Goal: Find specific page/section: Find specific page/section

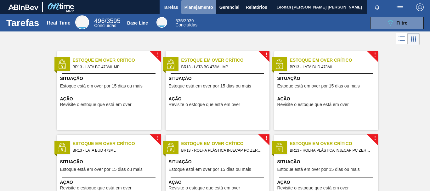
click at [206, 7] on span "Planejamento" at bounding box center [198, 7] width 29 height 8
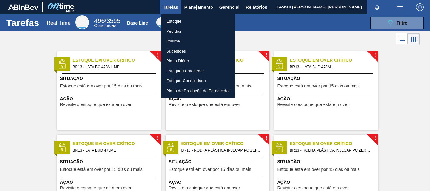
click at [179, 30] on li "Pedidos" at bounding box center [198, 31] width 74 height 10
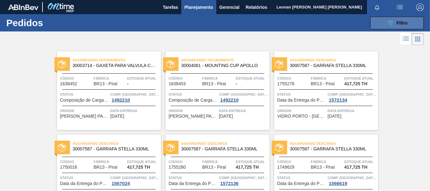
click at [374, 22] on button "089F7B8B-B2A5-4AFE-B5C0-19BA573D28AC Filtro" at bounding box center [396, 23] width 53 height 13
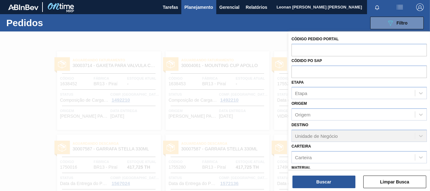
scroll to position [73, 0]
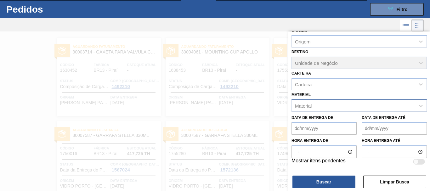
click at [325, 106] on div "Material" at bounding box center [353, 105] width 123 height 9
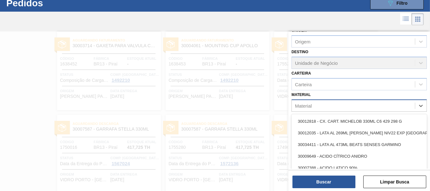
scroll to position [20, 0]
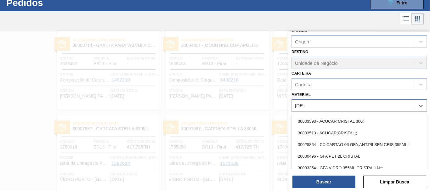
type input "[DEMOGRAPHIC_DATA]"
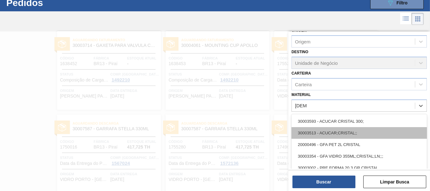
click at [350, 133] on div "30003513 - ACUCAR;CRISTAL;;" at bounding box center [358, 133] width 135 height 12
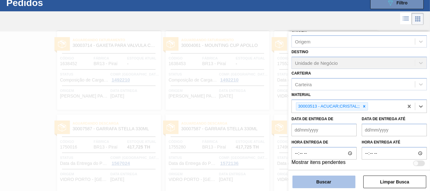
click at [334, 184] on button "Buscar" at bounding box center [323, 182] width 63 height 13
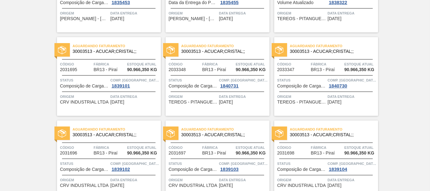
scroll to position [0, 0]
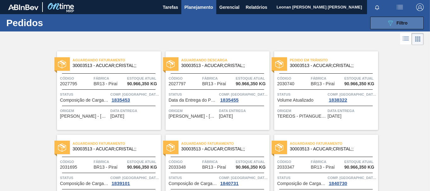
click at [391, 20] on icon "089F7B8B-B2A5-4AFE-B5C0-19BA573D28AC" at bounding box center [390, 23] width 8 height 8
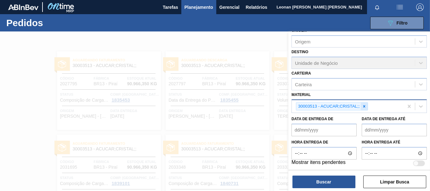
click at [364, 107] on icon at bounding box center [364, 106] width 2 height 2
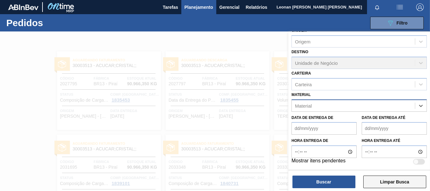
click at [387, 183] on button "Limpar Busca" at bounding box center [394, 182] width 63 height 13
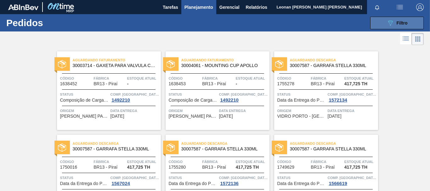
click at [395, 24] on div "089F7B8B-B2A5-4AFE-B5C0-19BA573D28AC Filtro" at bounding box center [396, 23] width 21 height 8
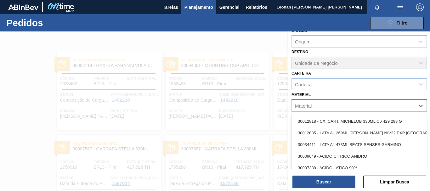
click at [378, 105] on div "Material" at bounding box center [353, 105] width 123 height 9
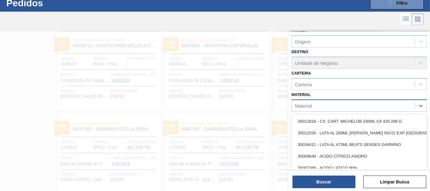
scroll to position [20, 0]
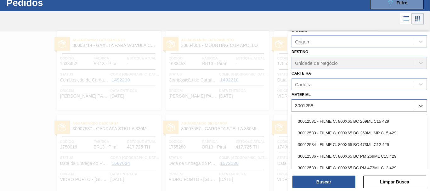
type input "30012583"
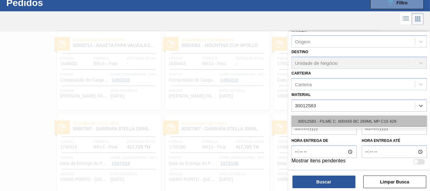
click at [378, 118] on div "30012583 - FILME C. 800X65 BC 269ML MP C15 429" at bounding box center [358, 121] width 135 height 12
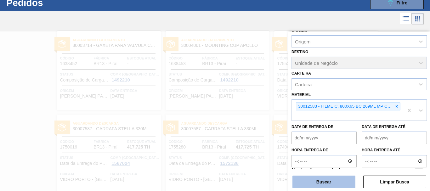
click at [342, 180] on button "Buscar" at bounding box center [323, 182] width 63 height 13
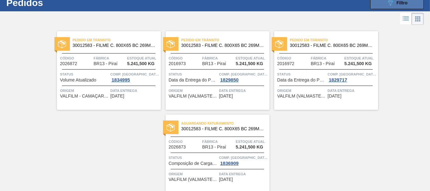
click at [378, 4] on button "089F7B8B-B2A5-4AFE-B5C0-19BA573D28AC Filtro" at bounding box center [396, 3] width 53 height 13
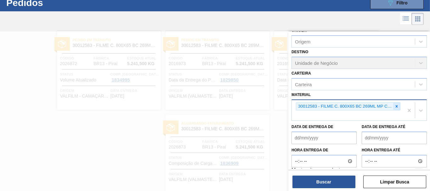
click at [397, 105] on icon at bounding box center [396, 106] width 4 height 4
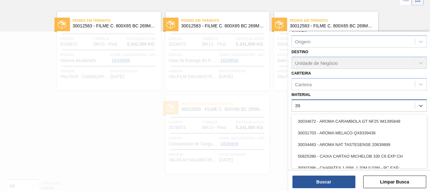
scroll to position [40, 0]
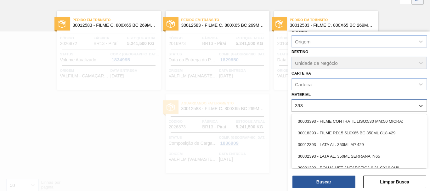
type input "3934"
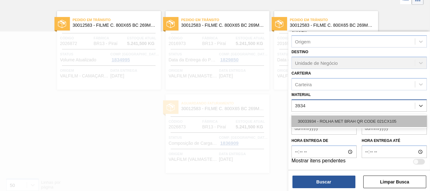
click at [375, 120] on div "30033934 - ROLHA MET BRAH QR CODE 021CX105" at bounding box center [358, 121] width 135 height 12
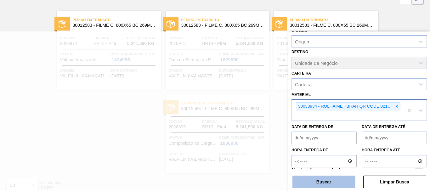
click at [331, 184] on button "Buscar" at bounding box center [323, 182] width 63 height 13
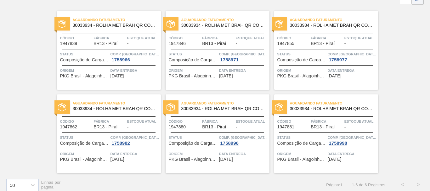
scroll to position [0, 0]
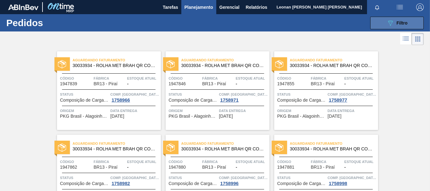
click at [400, 25] on span "Filtro" at bounding box center [402, 22] width 11 height 5
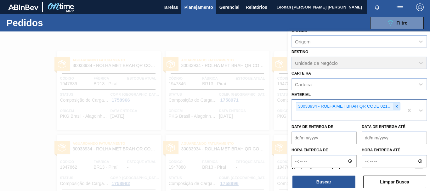
click at [395, 107] on icon at bounding box center [396, 106] width 4 height 4
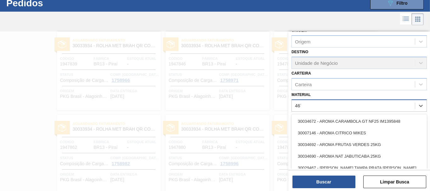
scroll to position [20, 0]
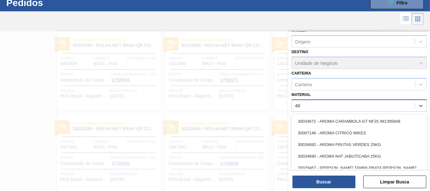
type input "4670"
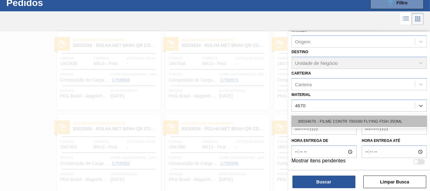
click at [357, 125] on div "30034670 - FILME CONTR 700X80 FLYING FISH 350ML" at bounding box center [358, 121] width 135 height 12
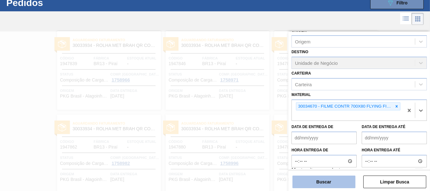
click at [343, 186] on button "Buscar" at bounding box center [323, 182] width 63 height 13
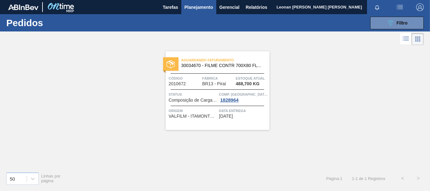
scroll to position [0, 0]
click at [397, 25] on span "Filtro" at bounding box center [402, 22] width 11 height 5
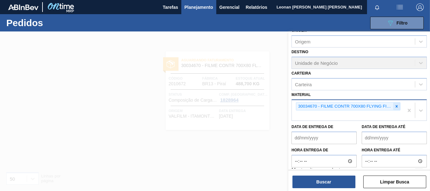
click at [396, 109] on div at bounding box center [396, 107] width 7 height 8
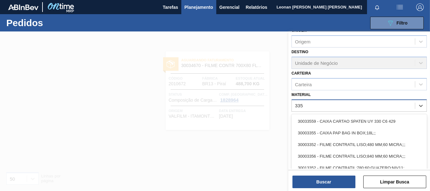
type input "3359"
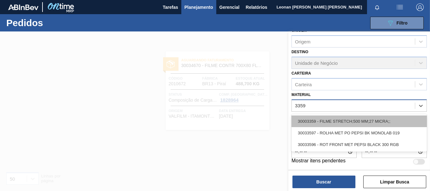
click at [389, 120] on div "30003359 - FILME STRETCH;500 MM;27 MICRA;;" at bounding box center [358, 121] width 135 height 12
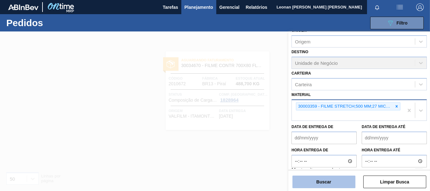
click at [340, 181] on button "Buscar" at bounding box center [323, 182] width 63 height 13
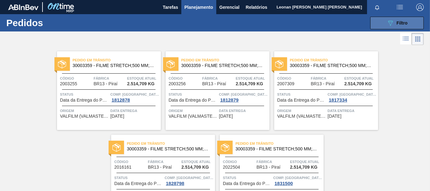
click at [415, 25] on button "089F7B8B-B2A5-4AFE-B5C0-19BA573D28AC Filtro" at bounding box center [396, 23] width 53 height 13
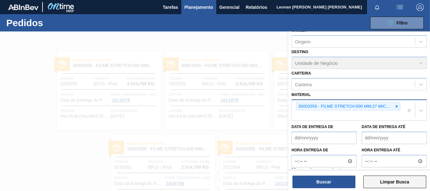
click at [400, 181] on button "Limpar Busca" at bounding box center [394, 182] width 63 height 13
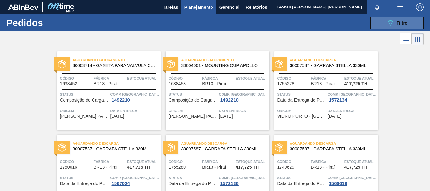
click at [379, 20] on button "089F7B8B-B2A5-4AFE-B5C0-19BA573D28AC Filtro" at bounding box center [396, 23] width 53 height 13
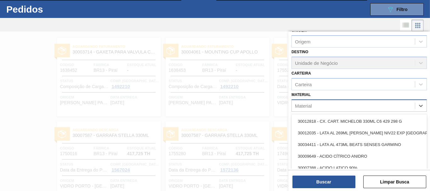
click at [358, 107] on div "Material" at bounding box center [353, 105] width 123 height 9
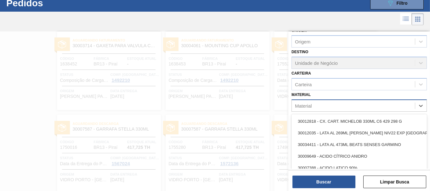
scroll to position [20, 0]
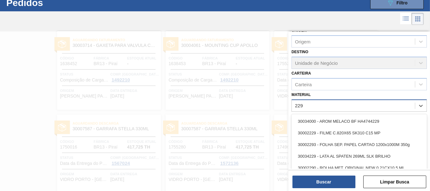
type input "2293"
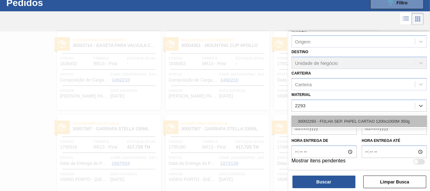
click at [367, 124] on div "30002293 - FOLHA SEP. PAPEL CARTAO 1200x1000M 350g" at bounding box center [358, 121] width 135 height 12
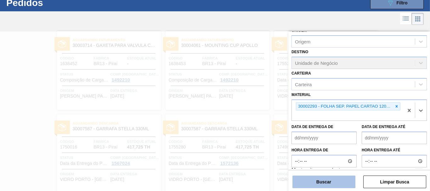
click at [341, 178] on button "Buscar" at bounding box center [323, 182] width 63 height 13
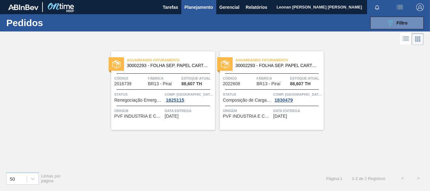
scroll to position [0, 0]
click at [385, 26] on button "089F7B8B-B2A5-4AFE-B5C0-19BA573D28AC Filtro" at bounding box center [396, 23] width 53 height 13
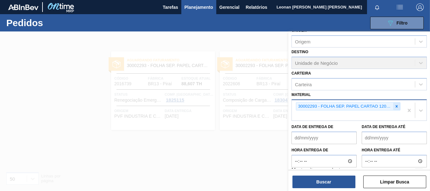
click at [396, 106] on icon at bounding box center [397, 106] width 2 height 2
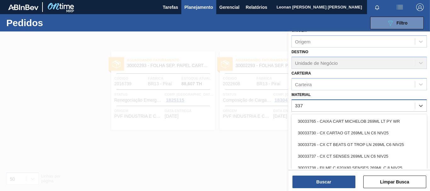
type input "3371"
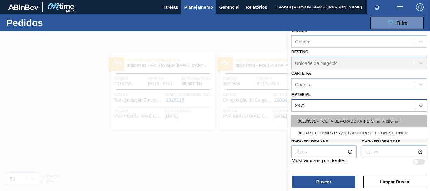
click at [347, 122] on div "30003371 - FOLHA SEPARADORA 1.175 mm x 980 mm;" at bounding box center [358, 121] width 135 height 12
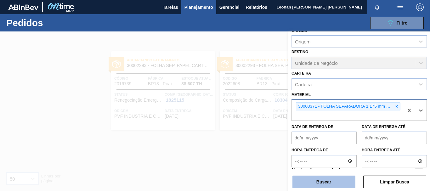
click at [341, 183] on button "Buscar" at bounding box center [323, 182] width 63 height 13
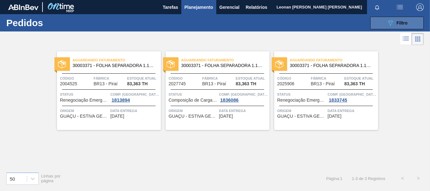
click at [383, 20] on button "089F7B8B-B2A5-4AFE-B5C0-19BA573D28AC Filtro" at bounding box center [396, 23] width 53 height 13
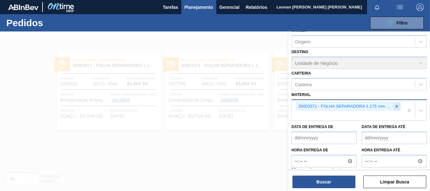
click at [397, 107] on icon at bounding box center [396, 106] width 4 height 4
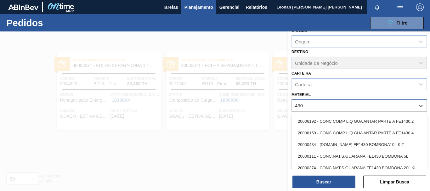
type input "4308"
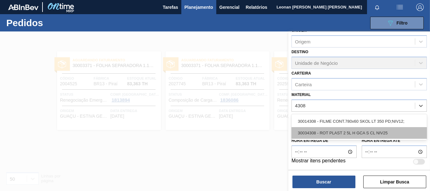
click at [367, 133] on div "30034308 - ROT PLAST 2 5L H GCA S CL NIV25" at bounding box center [358, 133] width 135 height 12
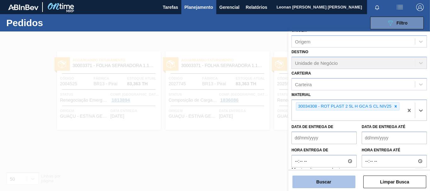
click at [333, 183] on button "Buscar" at bounding box center [323, 182] width 63 height 13
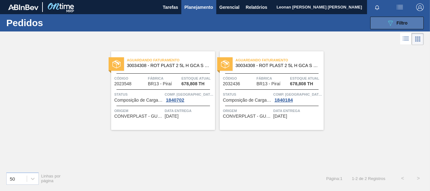
click at [397, 24] on span "Filtro" at bounding box center [402, 22] width 11 height 5
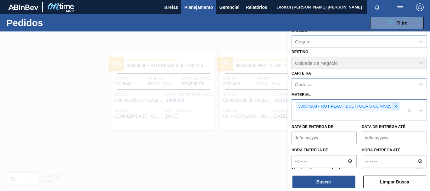
click at [396, 106] on icon at bounding box center [396, 106] width 2 height 2
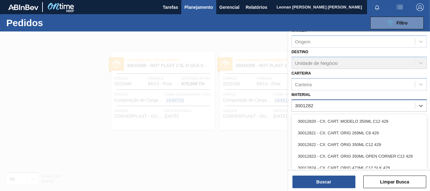
type input "30012828"
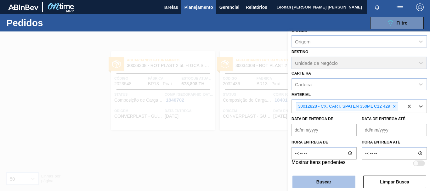
click at [320, 179] on button "Buscar" at bounding box center [323, 182] width 63 height 13
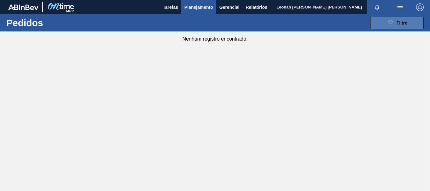
drag, startPoint x: 408, startPoint y: 21, endPoint x: 407, endPoint y: 26, distance: 4.8
click at [407, 21] on button "089F7B8B-B2A5-4AFE-B5C0-19BA573D28AC Filtro" at bounding box center [396, 23] width 53 height 13
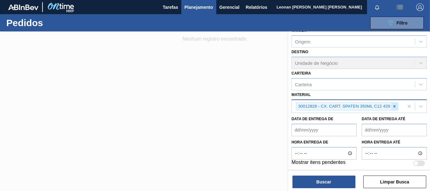
click at [394, 106] on icon at bounding box center [394, 106] width 2 height 2
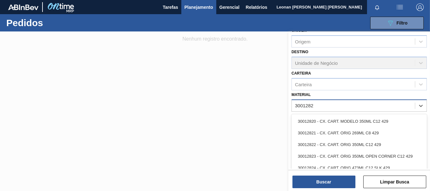
type input "30012828"
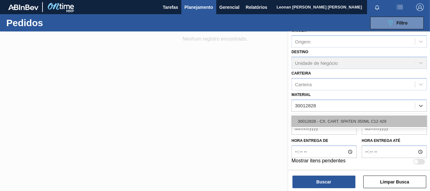
click at [375, 121] on div "30012828 - CX. CART. SPATEN 350ML C12 429" at bounding box center [358, 121] width 135 height 12
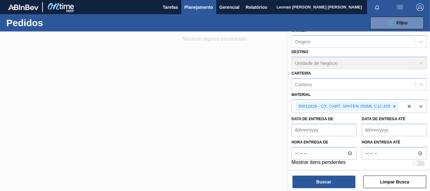
click at [338, 174] on div "Buscar Limpar Busca" at bounding box center [359, 179] width 142 height 18
click at [342, 179] on button "Buscar" at bounding box center [323, 182] width 63 height 13
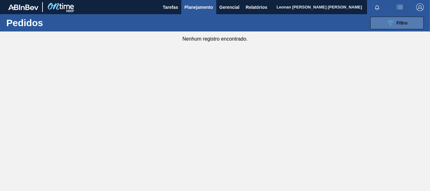
click at [398, 24] on span "Filtro" at bounding box center [402, 22] width 11 height 5
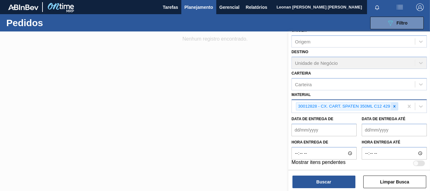
click at [396, 105] on icon at bounding box center [394, 106] width 4 height 4
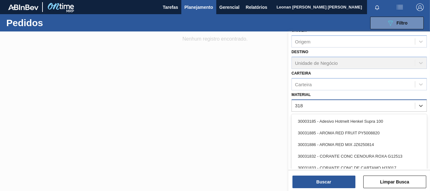
type input "3188"
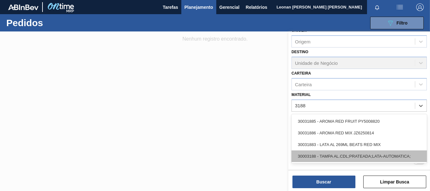
click at [352, 155] on div "30003188 - TAMPA AL.CDL;PRATEADA;LATA-AUTOMATICA;" at bounding box center [358, 156] width 135 height 12
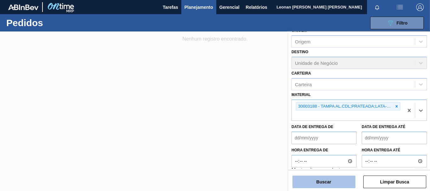
click at [335, 178] on button "Buscar" at bounding box center [323, 182] width 63 height 13
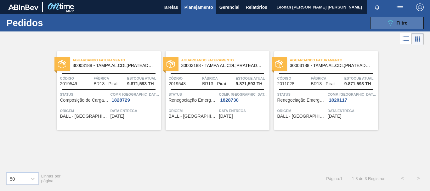
click at [386, 24] on icon "089F7B8B-B2A5-4AFE-B5C0-19BA573D28AC" at bounding box center [390, 23] width 8 height 8
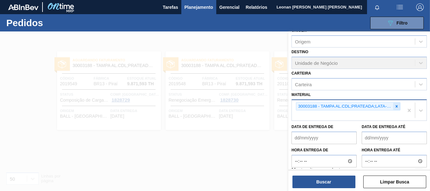
click at [398, 106] on div at bounding box center [396, 107] width 7 height 8
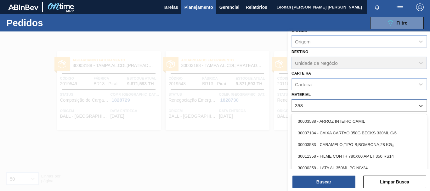
type input "3581"
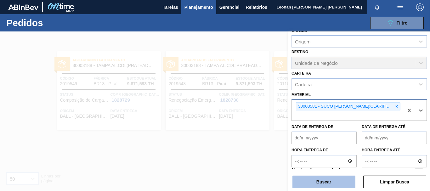
click at [318, 180] on button "Buscar" at bounding box center [323, 182] width 63 height 13
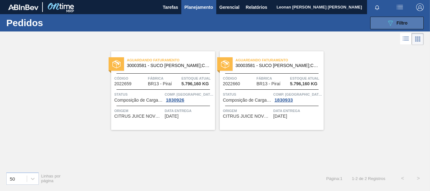
click at [403, 21] on span "Filtro" at bounding box center [402, 22] width 11 height 5
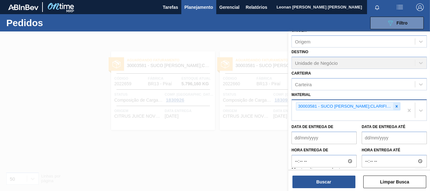
click at [397, 106] on icon at bounding box center [396, 106] width 4 height 4
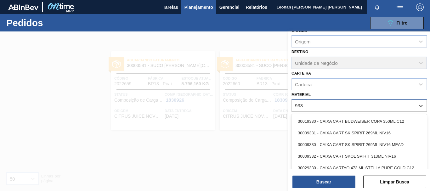
type input "9330"
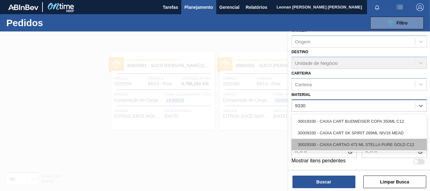
click at [360, 143] on div "30029330 - CAIXA CARTAO 473 ML STELLA PURE GOLD C12" at bounding box center [358, 145] width 135 height 12
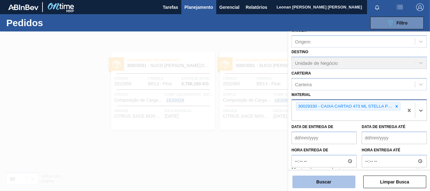
click at [339, 180] on button "Buscar" at bounding box center [323, 182] width 63 height 13
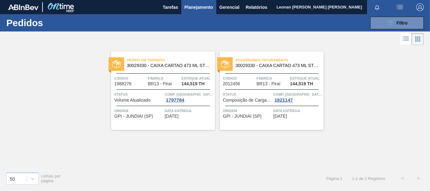
drag, startPoint x: 386, startPoint y: 22, endPoint x: 381, endPoint y: 85, distance: 63.2
click at [386, 22] on icon "089F7B8B-B2A5-4AFE-B5C0-19BA573D28AC" at bounding box center [390, 23] width 8 height 8
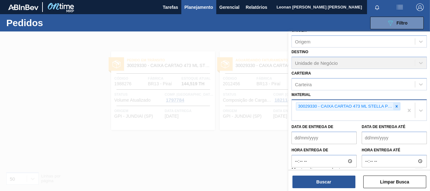
click at [396, 106] on icon at bounding box center [397, 106] width 2 height 2
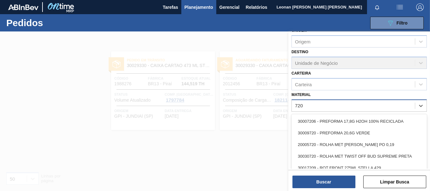
type input "7206"
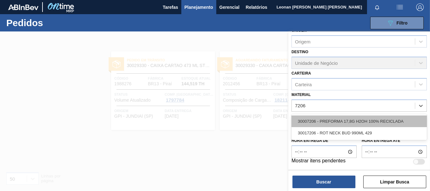
click at [375, 119] on div "30007206 - PREFORMA 17,8G H2OH 100% RECICLADA" at bounding box center [358, 121] width 135 height 12
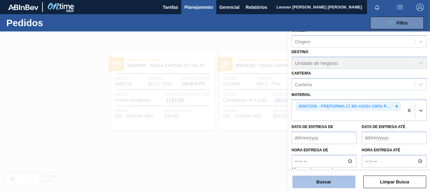
click at [350, 183] on button "Buscar" at bounding box center [323, 182] width 63 height 13
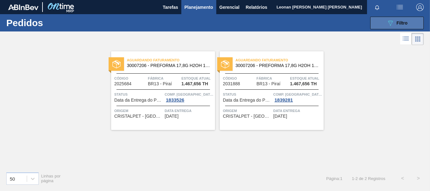
click at [400, 23] on span "Filtro" at bounding box center [402, 22] width 11 height 5
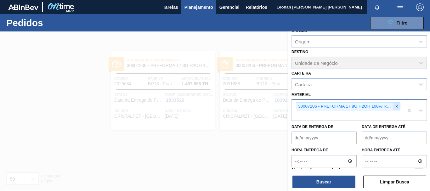
click at [397, 107] on icon at bounding box center [396, 106] width 4 height 4
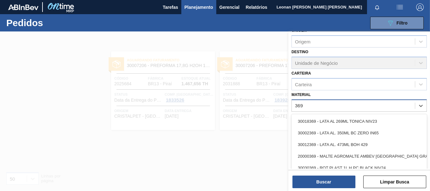
type input "3696"
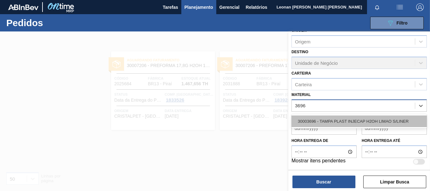
click at [367, 119] on div "30003696 - TAMPA PLAST INJECAP H2OH LIMAO S/LINER" at bounding box center [358, 121] width 135 height 12
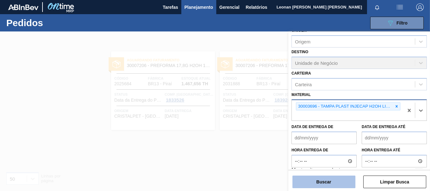
click at [319, 181] on button "Buscar" at bounding box center [323, 182] width 63 height 13
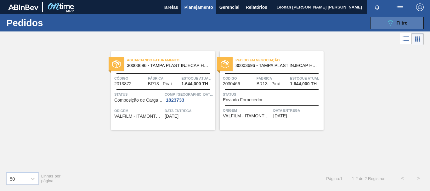
click at [393, 21] on icon "089F7B8B-B2A5-4AFE-B5C0-19BA573D28AC" at bounding box center [390, 23] width 8 height 8
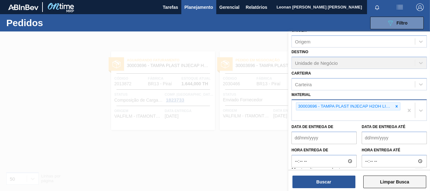
click at [407, 184] on button "Limpar Busca" at bounding box center [394, 182] width 63 height 13
